Goal: Task Accomplishment & Management: Manage account settings

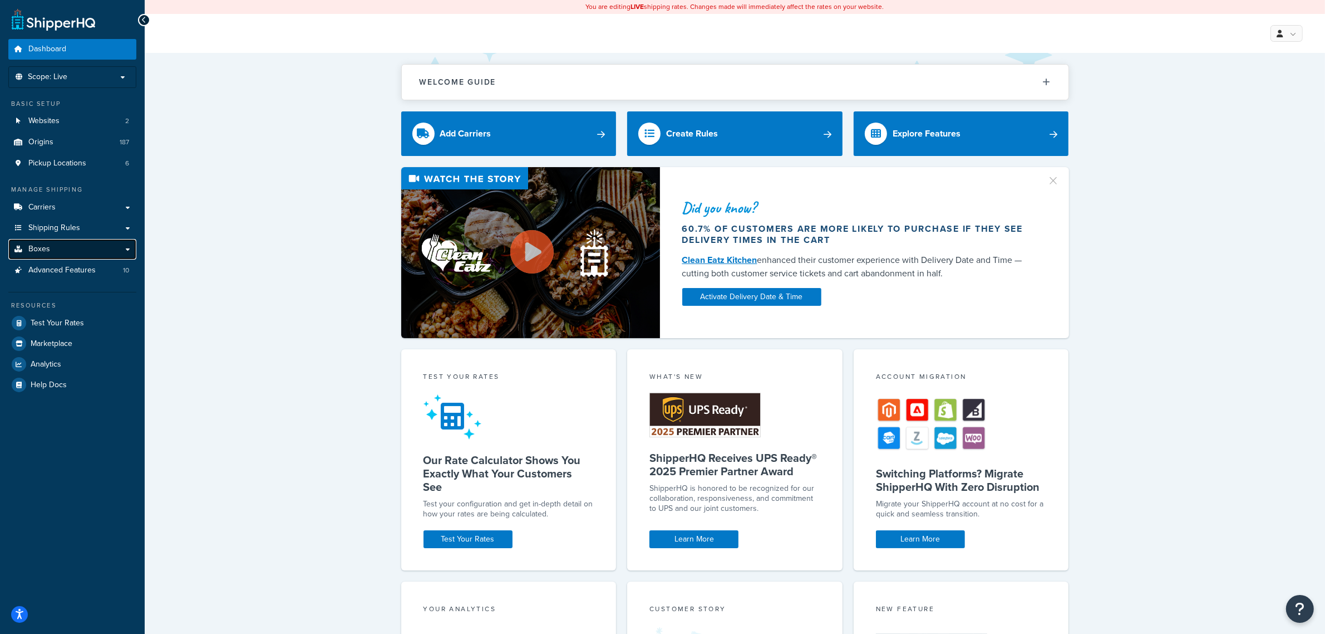
click at [76, 241] on link "Boxes" at bounding box center [72, 249] width 128 height 21
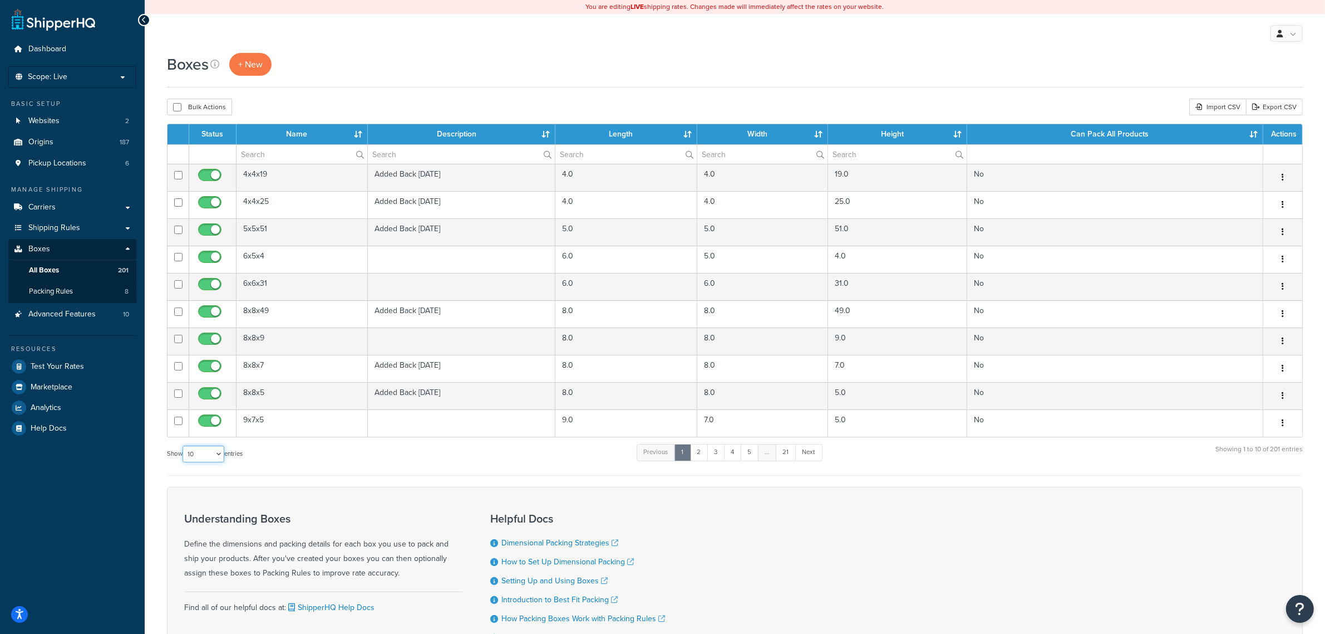
drag, startPoint x: 218, startPoint y: 453, endPoint x: 208, endPoint y: 464, distance: 15.4
click at [218, 453] on select "10 15 25 50 100 1000" at bounding box center [204, 453] width 42 height 17
select select "1000"
click at [184, 448] on select "10 15 25 50 100 1000" at bounding box center [204, 453] width 42 height 17
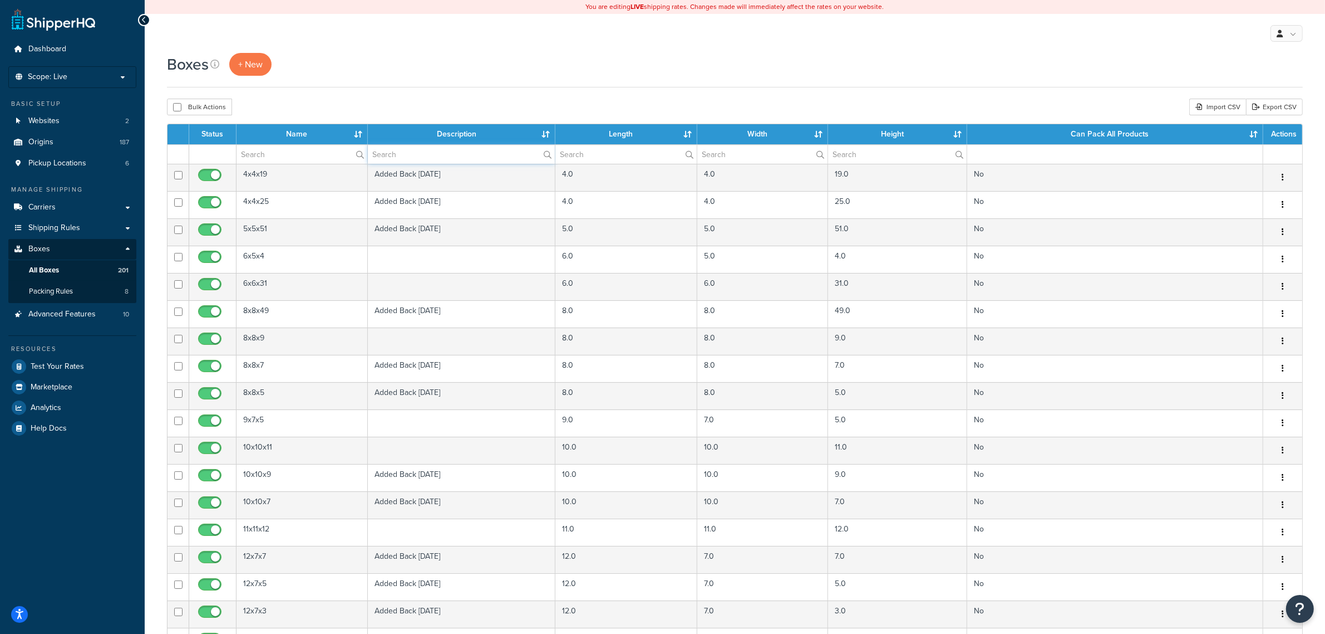
click at [427, 159] on input "text" at bounding box center [461, 154] width 187 height 19
type input "ltl"
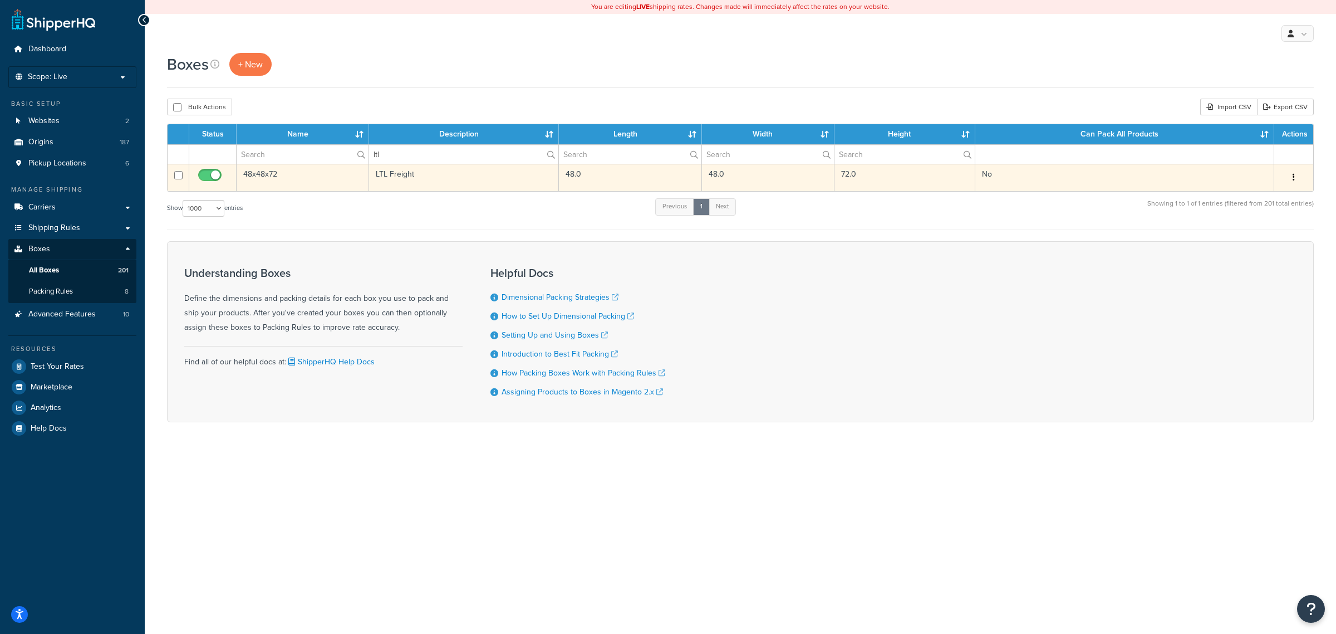
click at [386, 178] on td "LTL Freight" at bounding box center [464, 177] width 190 height 27
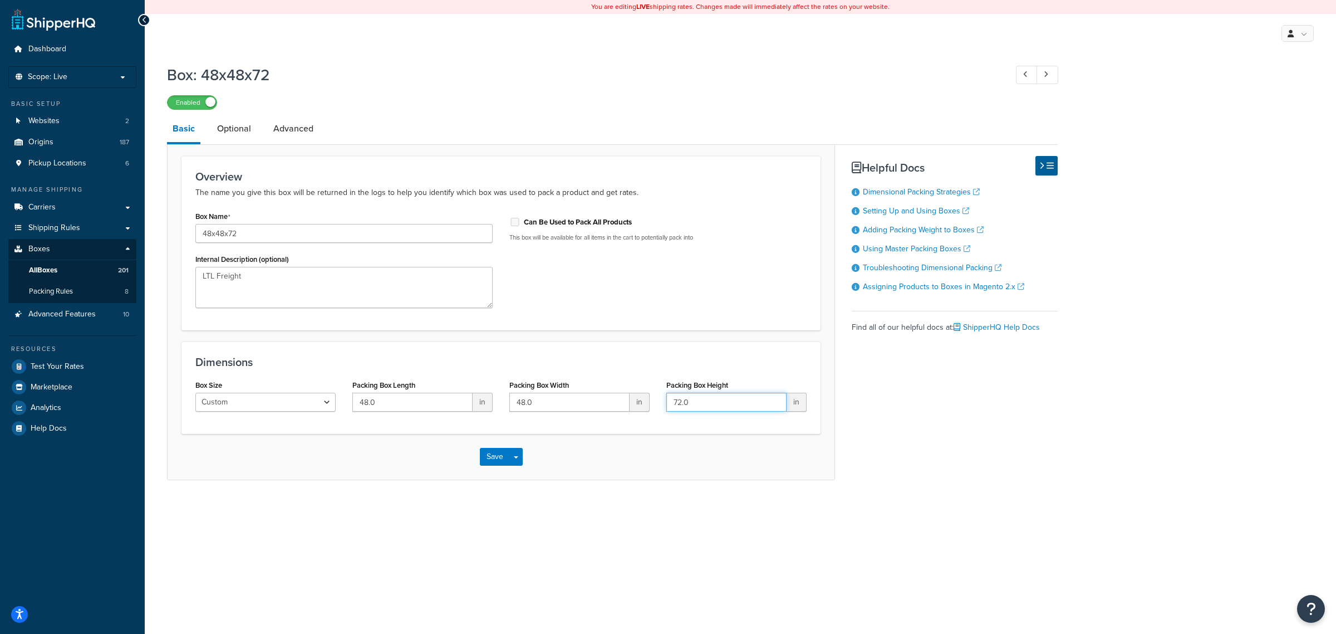
drag, startPoint x: 693, startPoint y: 401, endPoint x: 645, endPoint y: 405, distance: 48.6
click at [650, 407] on div "Box Size Custom USPS Small Flat Box USPS Medium Flat Box USPS Large Flat Box US…" at bounding box center [501, 398] width 628 height 43
type input "80.0"
drag, startPoint x: 235, startPoint y: 141, endPoint x: 243, endPoint y: 137, distance: 8.2
click at [237, 141] on link "Optional" at bounding box center [234, 128] width 45 height 27
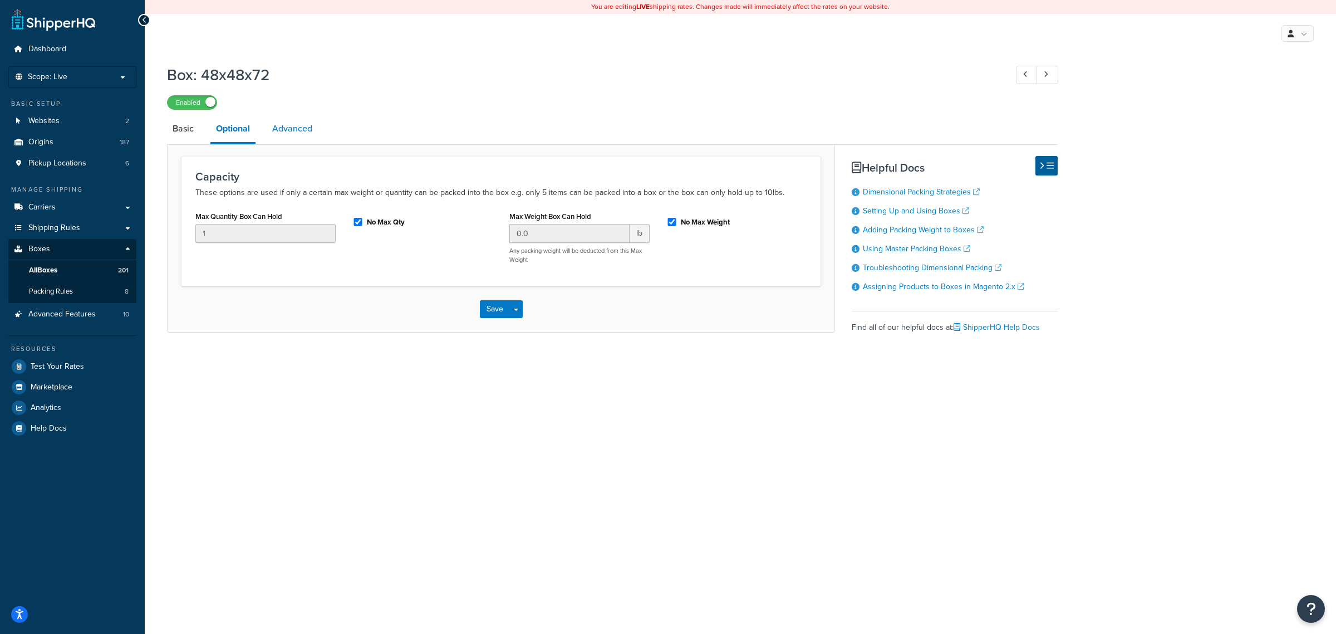
click at [284, 126] on link "Advanced" at bounding box center [292, 128] width 51 height 27
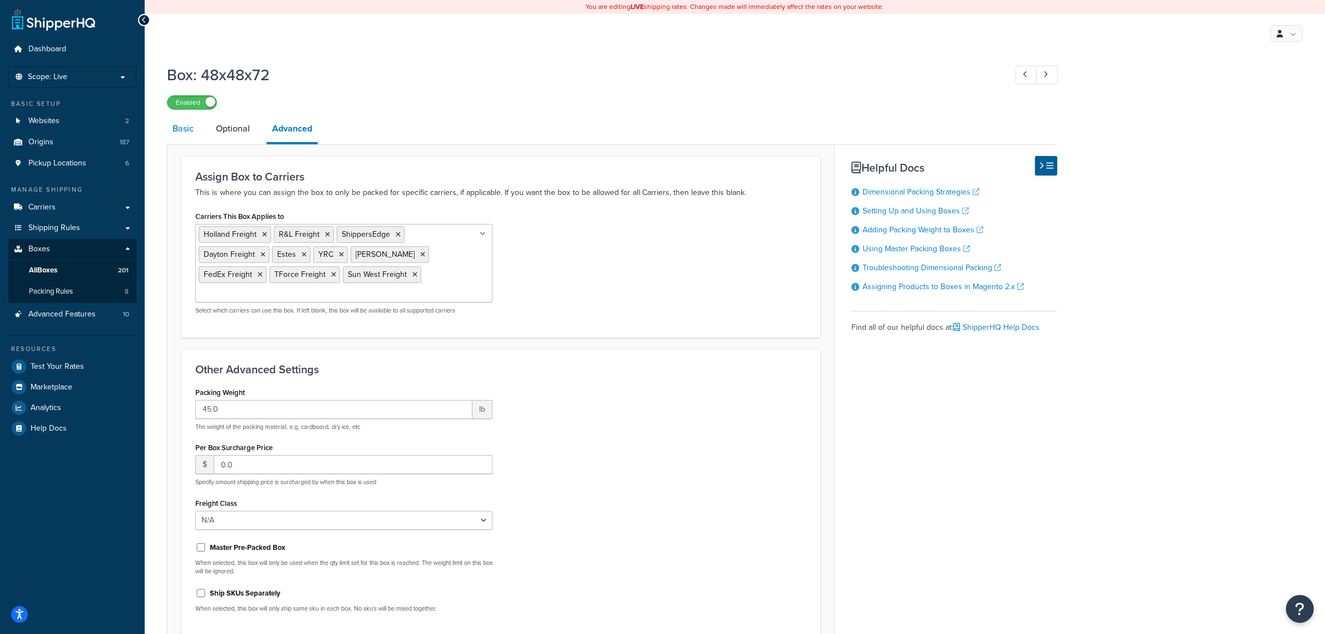
click at [188, 134] on link "Basic" at bounding box center [183, 128] width 32 height 27
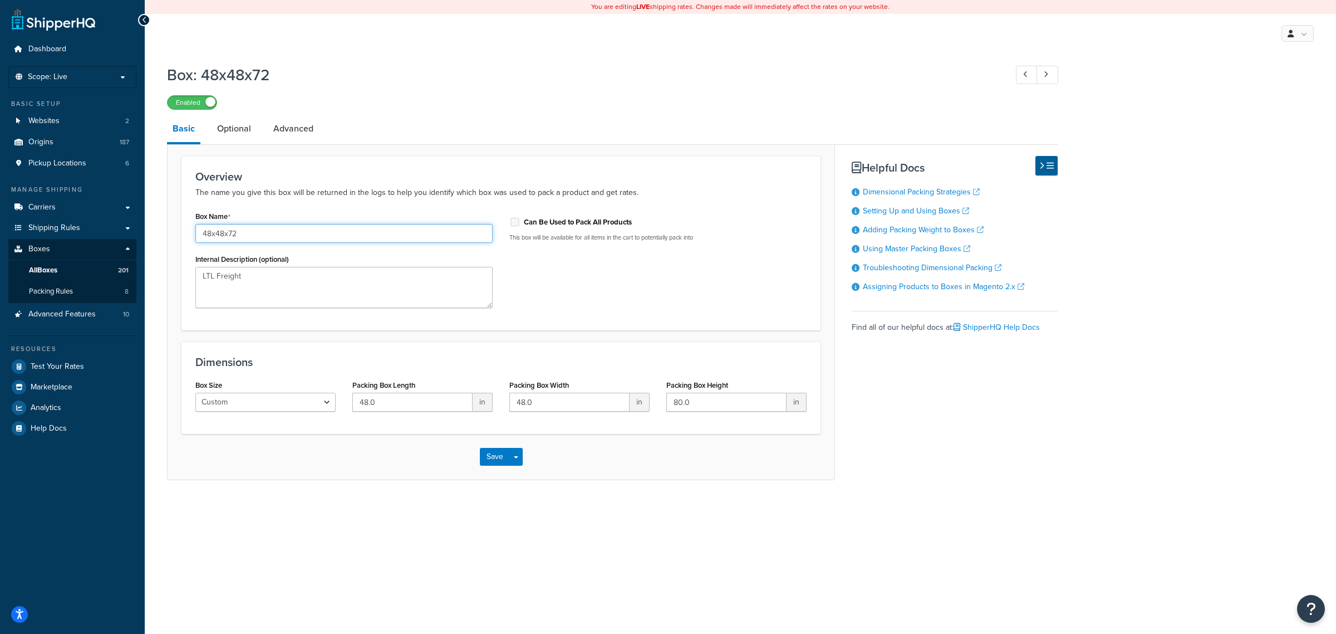
click at [285, 227] on input "48x48x72" at bounding box center [343, 233] width 297 height 19
type input "48x48x80"
click at [490, 462] on button "Save" at bounding box center [495, 457] width 30 height 18
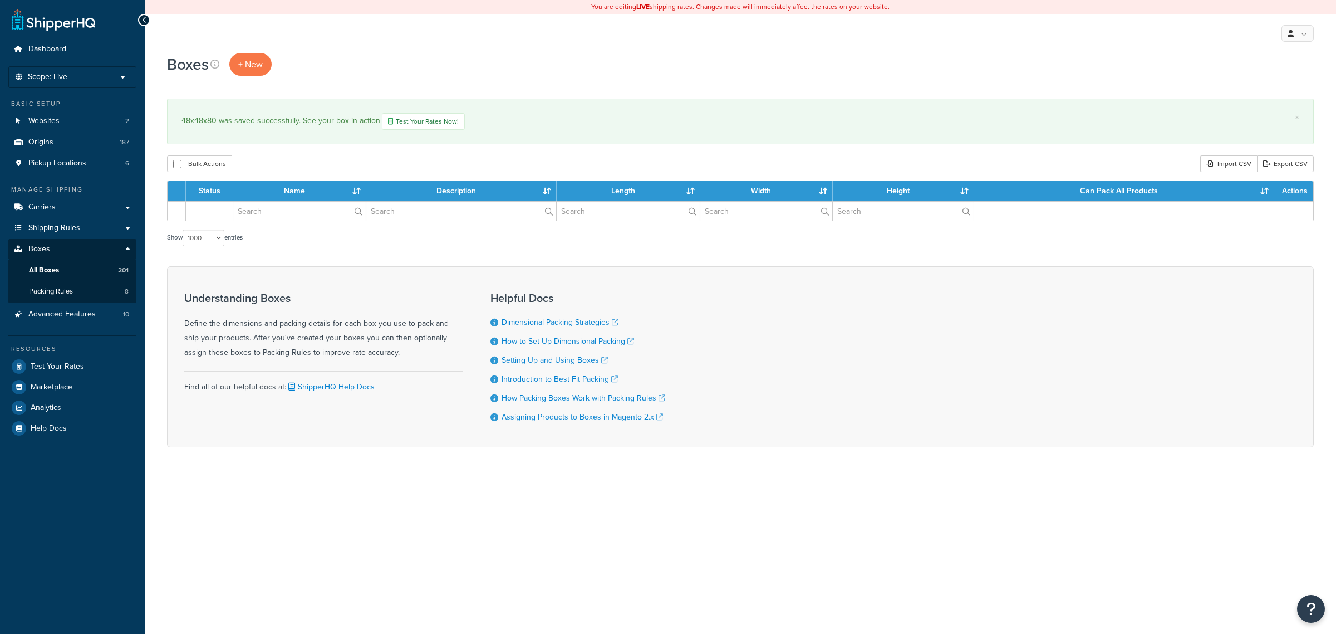
select select "1000"
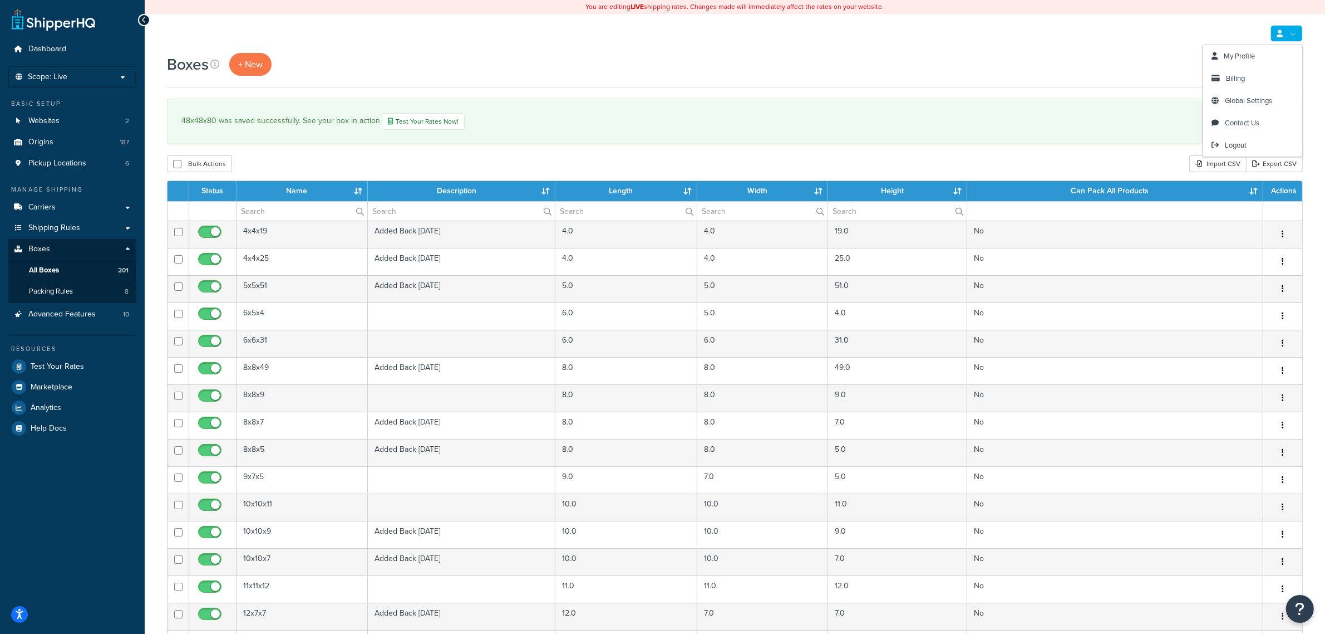
click at [1285, 35] on link at bounding box center [1287, 33] width 32 height 17
click at [1245, 79] on span "Billing" at bounding box center [1235, 78] width 19 height 11
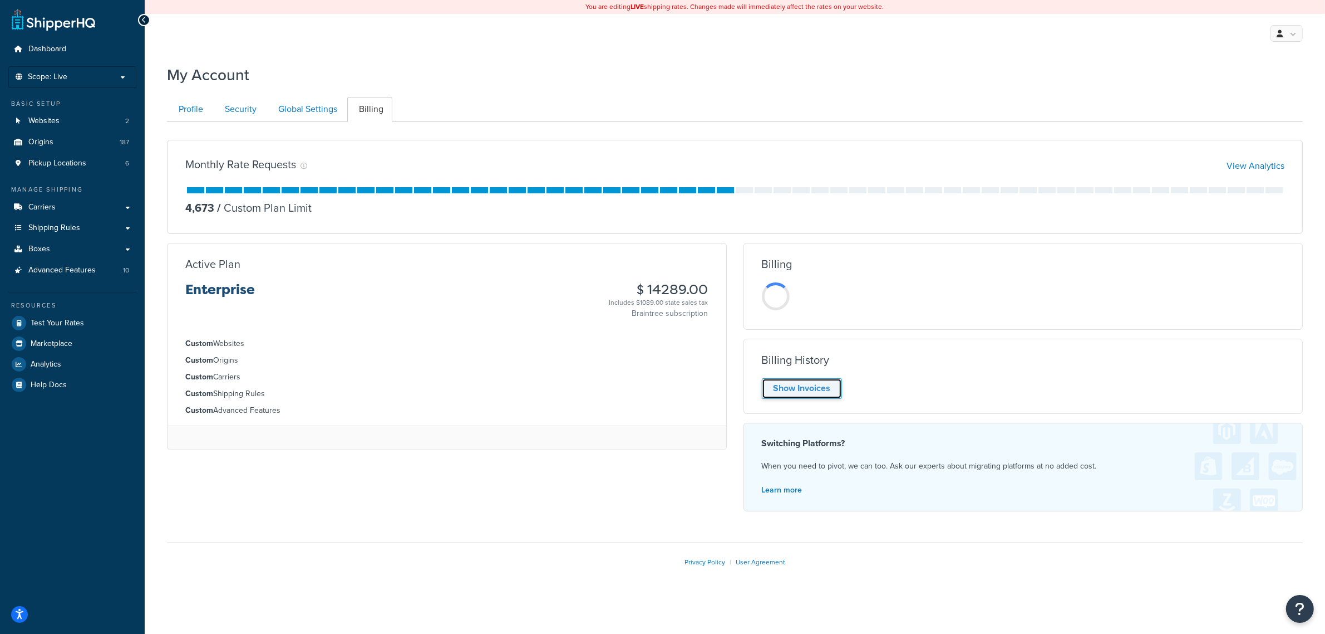
click at [819, 395] on link "Show Invoices" at bounding box center [802, 388] width 80 height 21
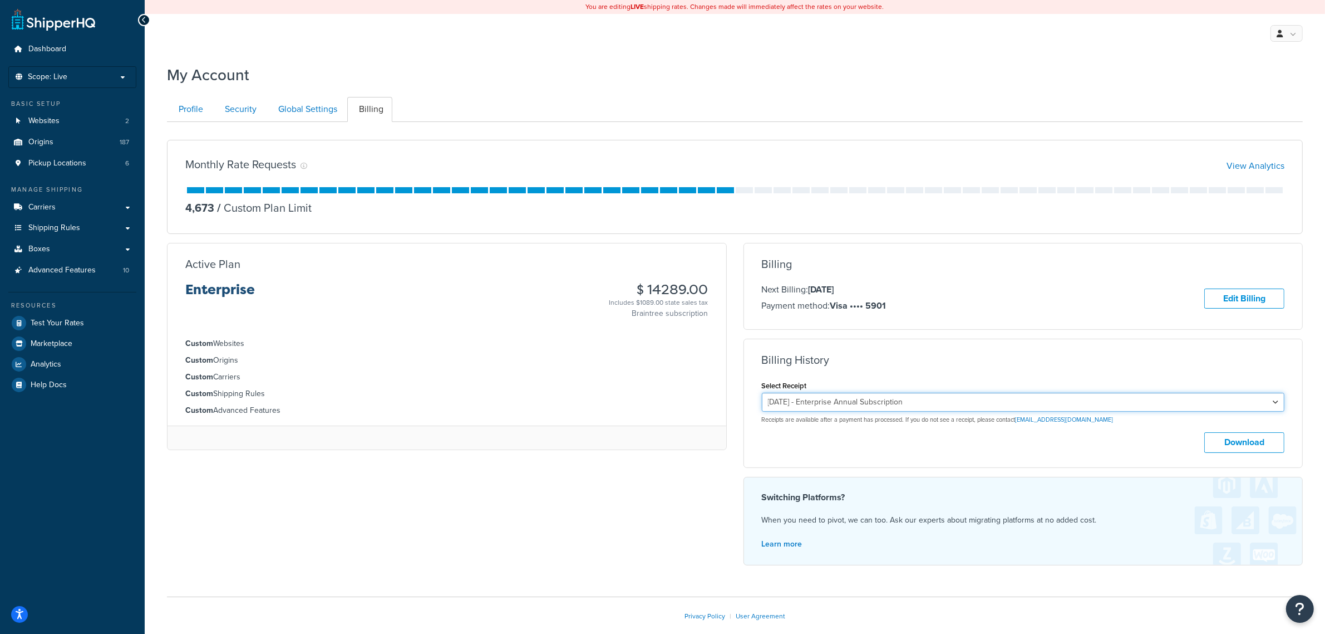
click at [973, 399] on select "January 15, 2025 - Enterprise Annual Subscription January 15, 2024 - Enterprise…" at bounding box center [1023, 401] width 523 height 19
click at [762, 396] on select "January 15, 2025 - Enterprise Annual Subscription January 15, 2024 - Enterprise…" at bounding box center [1023, 401] width 523 height 19
click at [1254, 449] on button "Download" at bounding box center [1245, 442] width 80 height 21
click at [891, 401] on select "January 15, 2025 - Enterprise Annual Subscription January 15, 2024 - Enterprise…" at bounding box center [1023, 401] width 523 height 19
click at [762, 396] on select "January 15, 2025 - Enterprise Annual Subscription January 15, 2024 - Enterprise…" at bounding box center [1023, 401] width 523 height 19
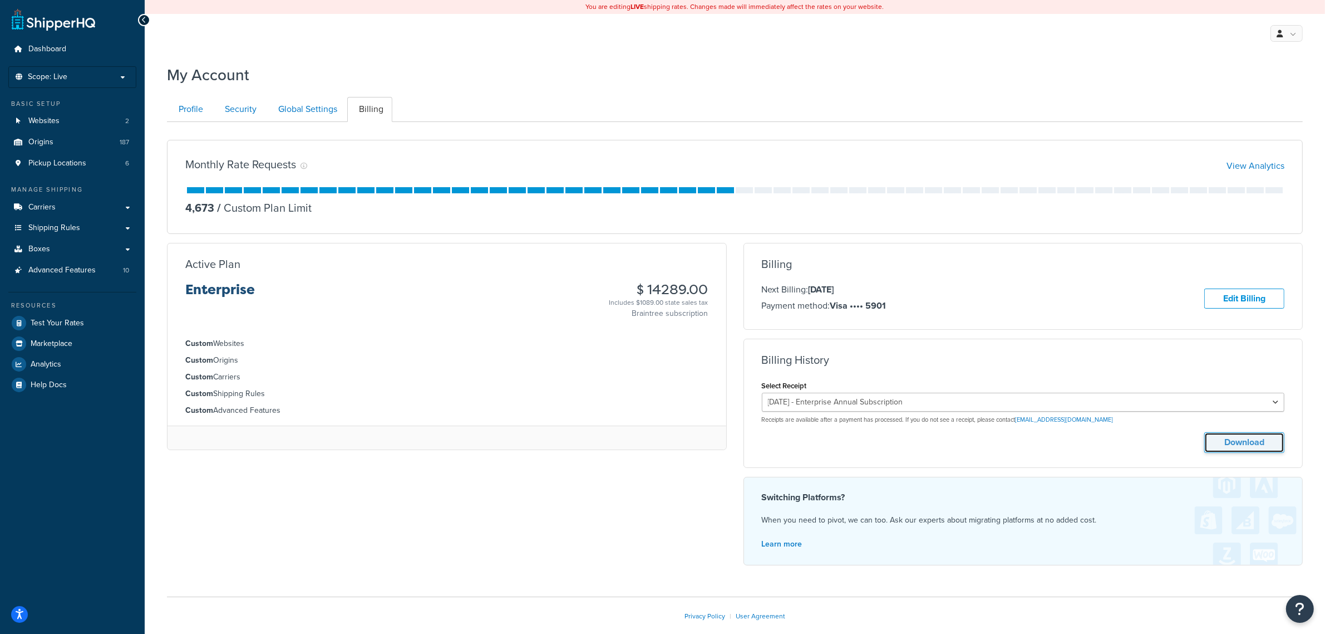
click at [1234, 445] on button "Download" at bounding box center [1245, 442] width 80 height 21
click at [1045, 402] on select "January 15, 2025 - Enterprise Annual Subscription January 15, 2024 - Enterprise…" at bounding box center [1023, 401] width 523 height 19
select select "fbb537a7"
click at [762, 396] on select "January 15, 2025 - Enterprise Annual Subscription January 15, 2024 - Enterprise…" at bounding box center [1023, 401] width 523 height 19
click at [938, 62] on div "My Account" at bounding box center [735, 71] width 1136 height 27
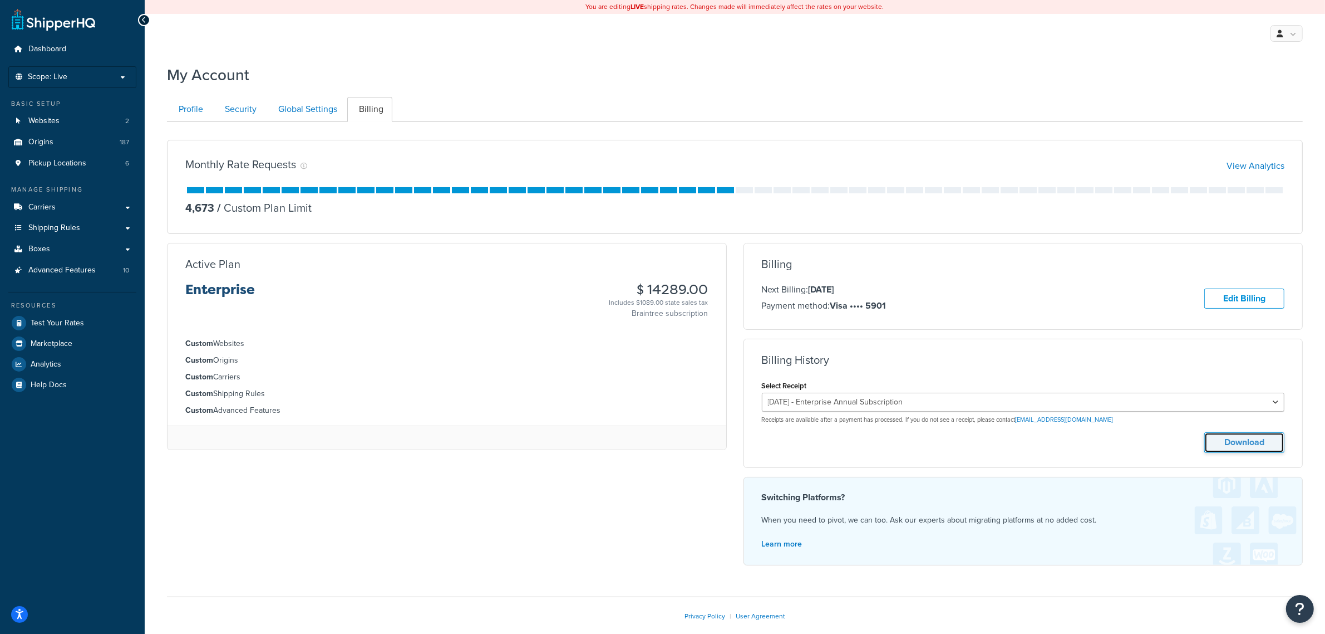
click at [1244, 452] on button "Download" at bounding box center [1245, 442] width 80 height 21
